Goal: Task Accomplishment & Management: Manage account settings

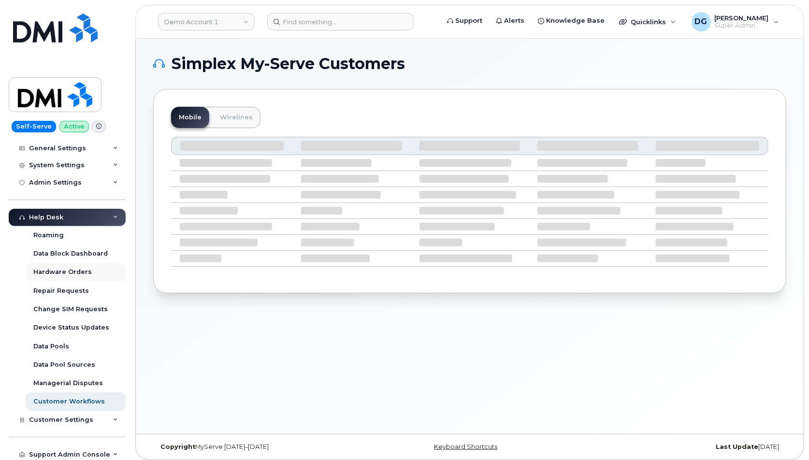
scroll to position [136, 0]
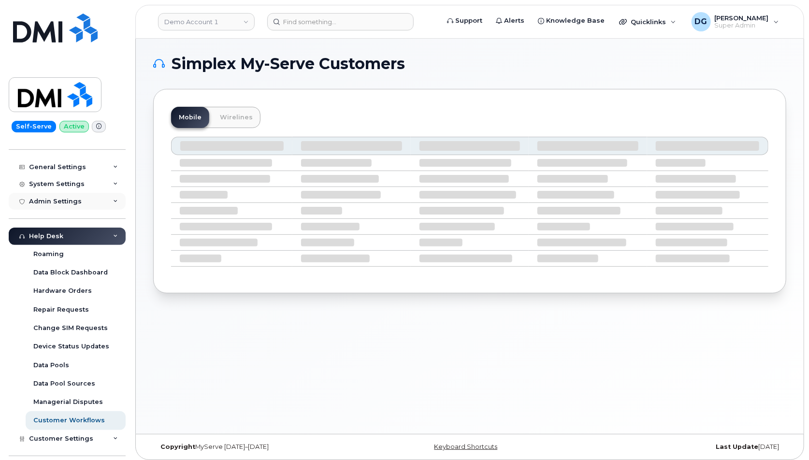
click at [58, 199] on div "Admin Settings" at bounding box center [55, 202] width 53 height 8
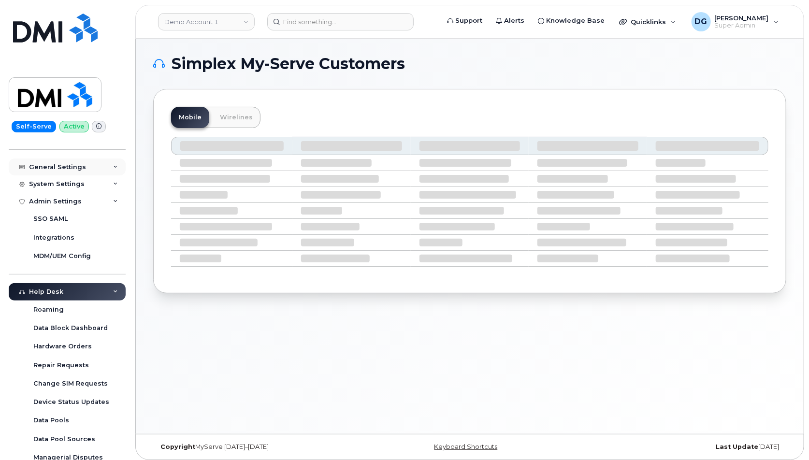
click at [58, 174] on div "General Settings" at bounding box center [67, 167] width 117 height 17
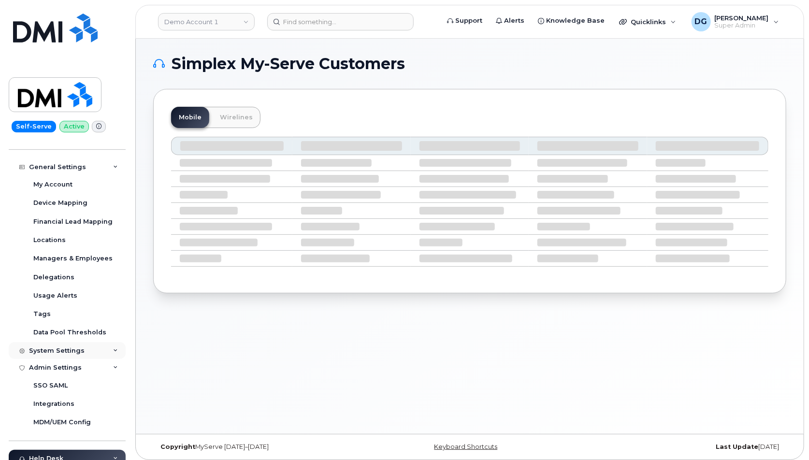
click at [74, 346] on div "System Settings" at bounding box center [67, 350] width 117 height 17
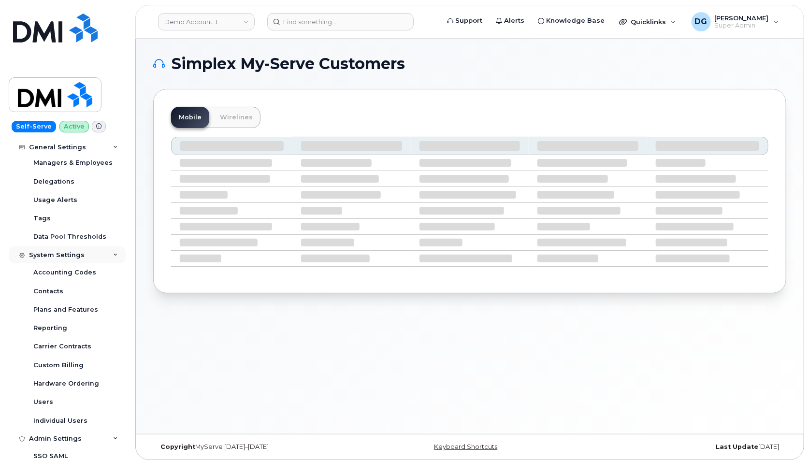
scroll to position [233, 0]
click at [74, 403] on link "Users" at bounding box center [76, 401] width 100 height 18
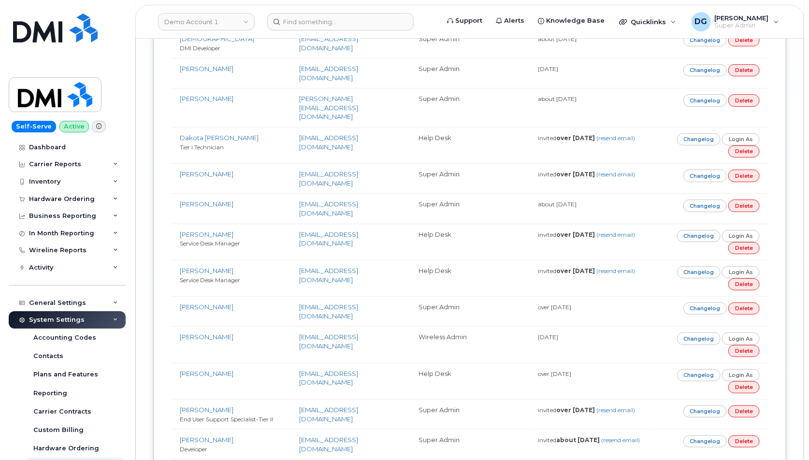
scroll to position [9302, 0]
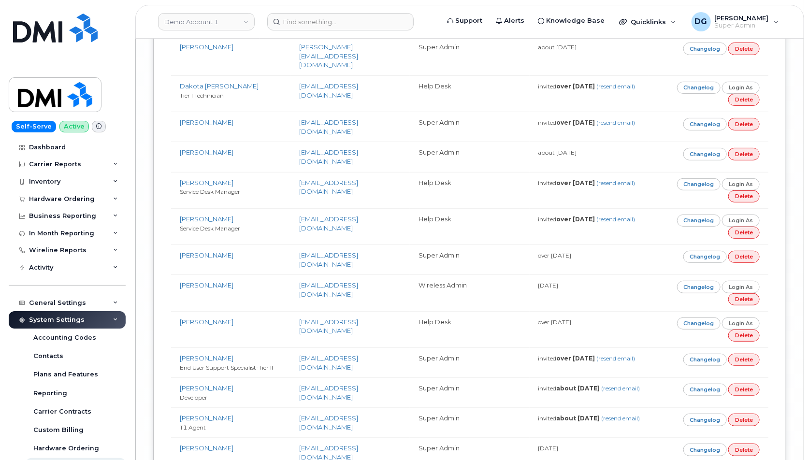
scroll to position [9243, 0]
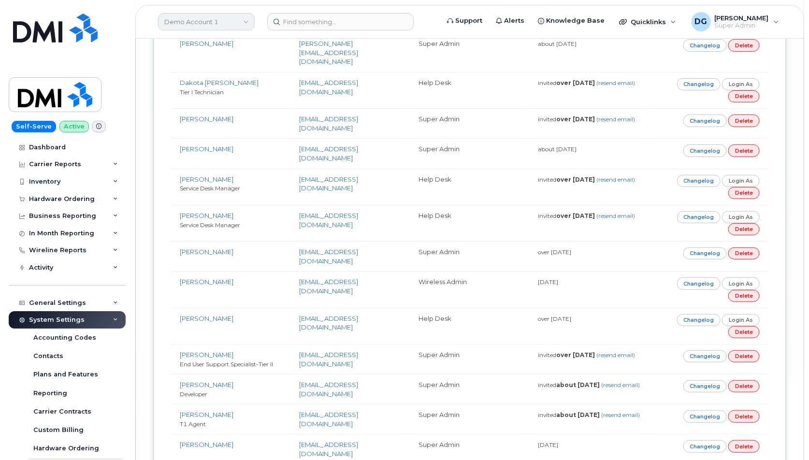
click at [221, 13] on link "Demo Account 1" at bounding box center [206, 21] width 97 height 17
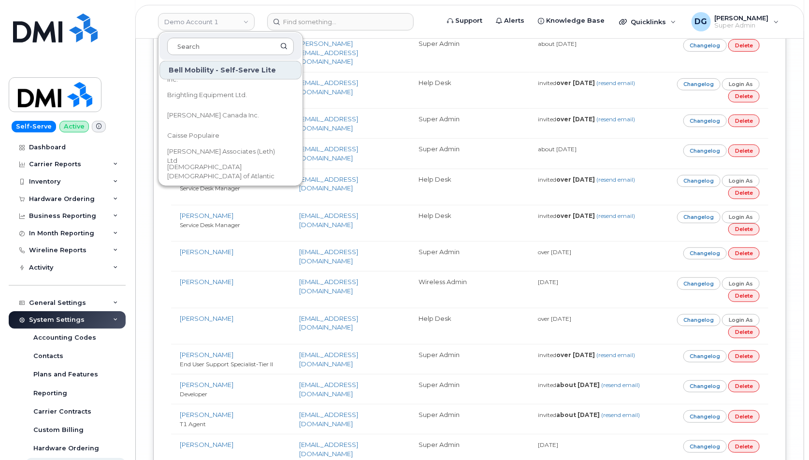
scroll to position [671, 0]
click at [428, 20] on form at bounding box center [349, 21] width 165 height 17
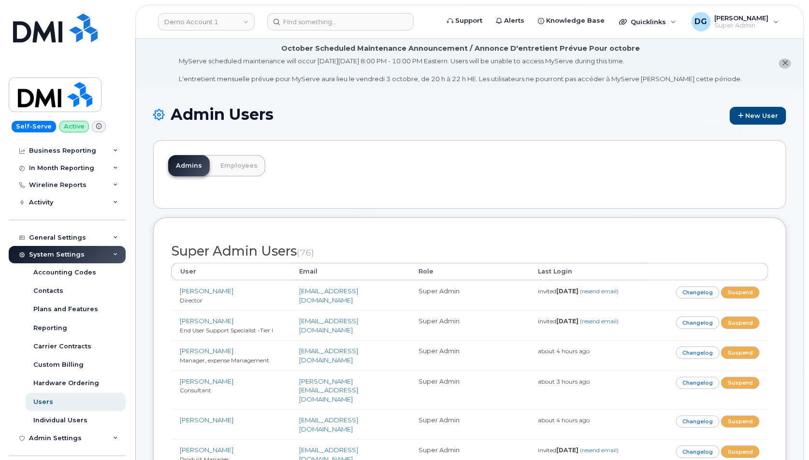
scroll to position [85, 0]
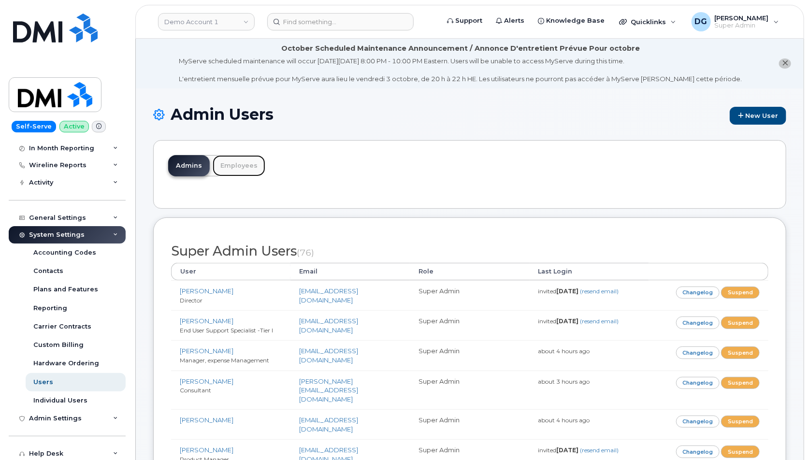
click at [244, 166] on link "Employees" at bounding box center [239, 165] width 53 height 21
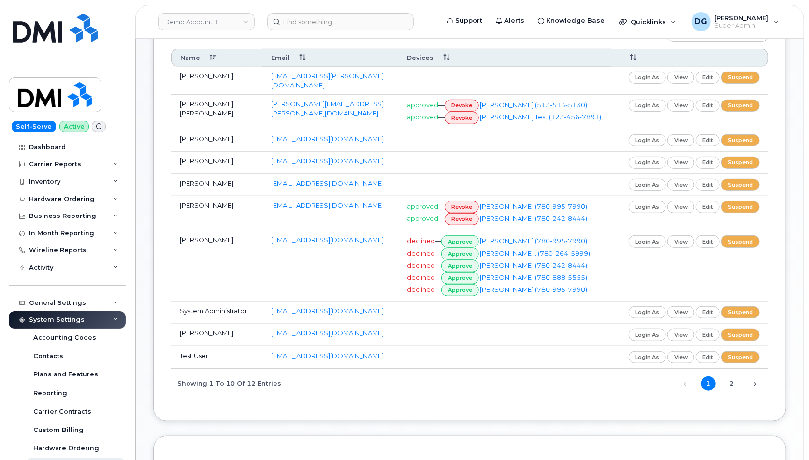
scroll to position [204, 0]
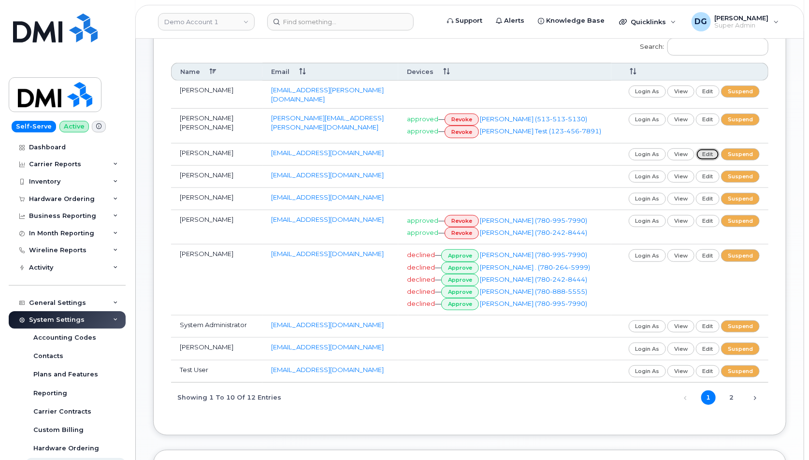
click at [711, 148] on link "edit" at bounding box center [708, 154] width 24 height 12
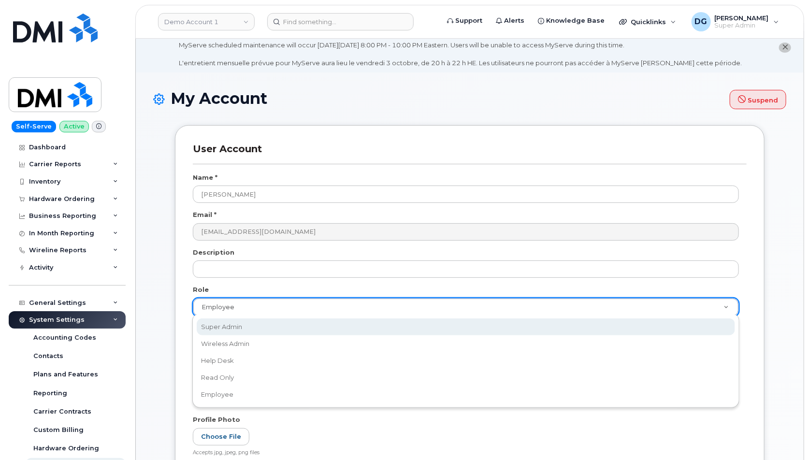
scroll to position [0, 2]
select select "super_admin"
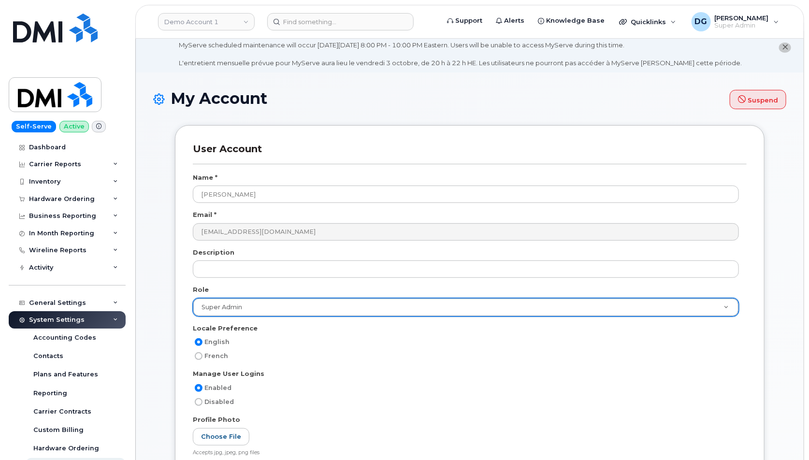
click at [173, 277] on div "User Account Name * Lia McClane Email * lmcclane@dminc.com Description Role Sup…" at bounding box center [470, 310] width 604 height 371
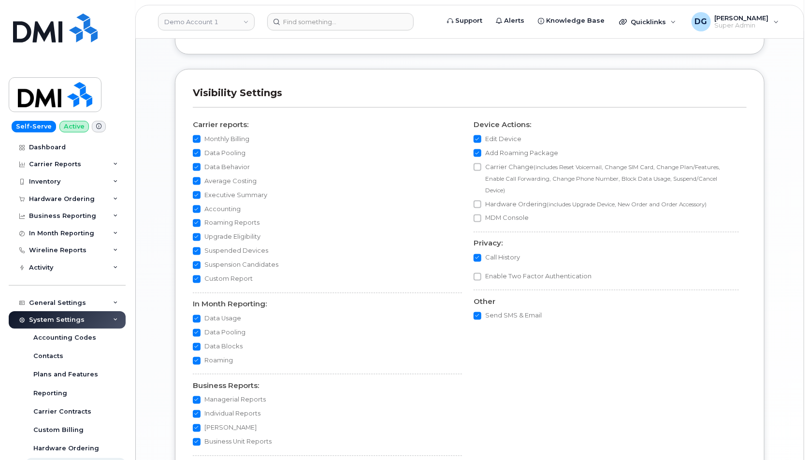
scroll to position [794, 0]
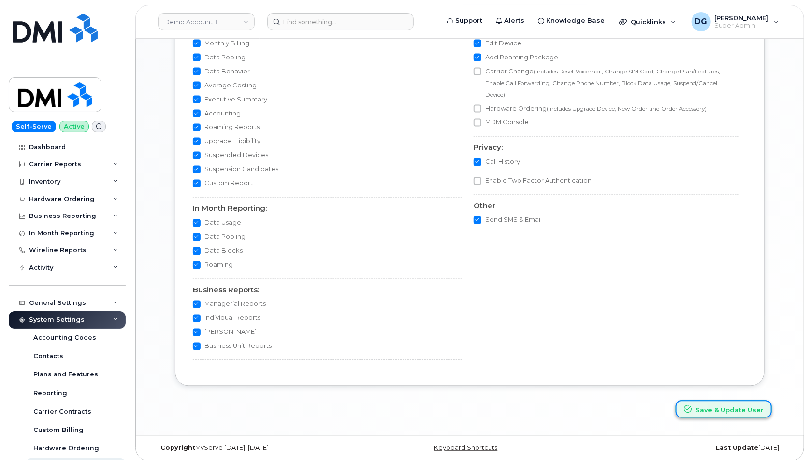
click at [719, 405] on button "Save & Update User" at bounding box center [724, 410] width 96 height 18
